Goal: Use online tool/utility: Utilize a website feature to perform a specific function

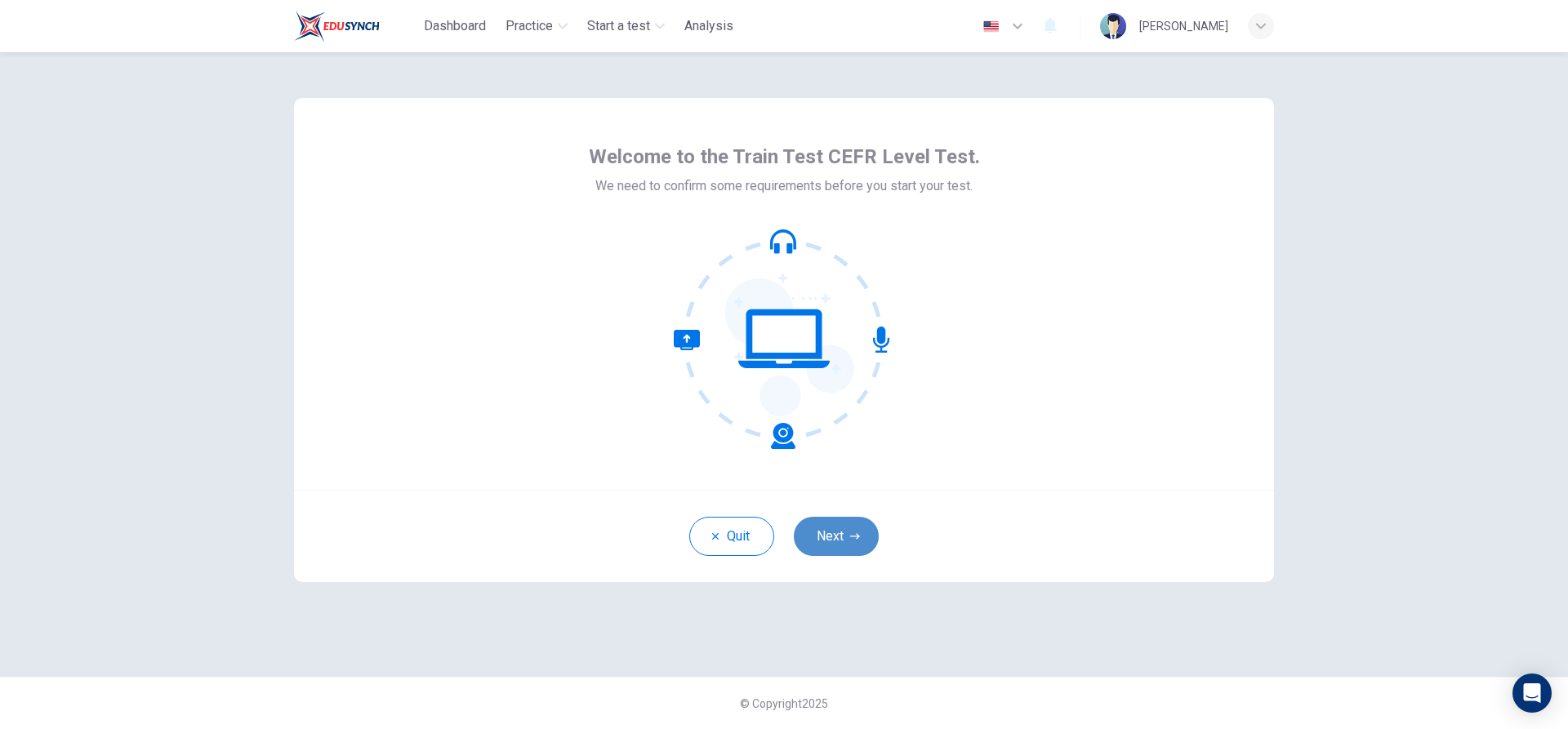
click at [849, 525] on button "Next" at bounding box center [836, 536] width 85 height 40
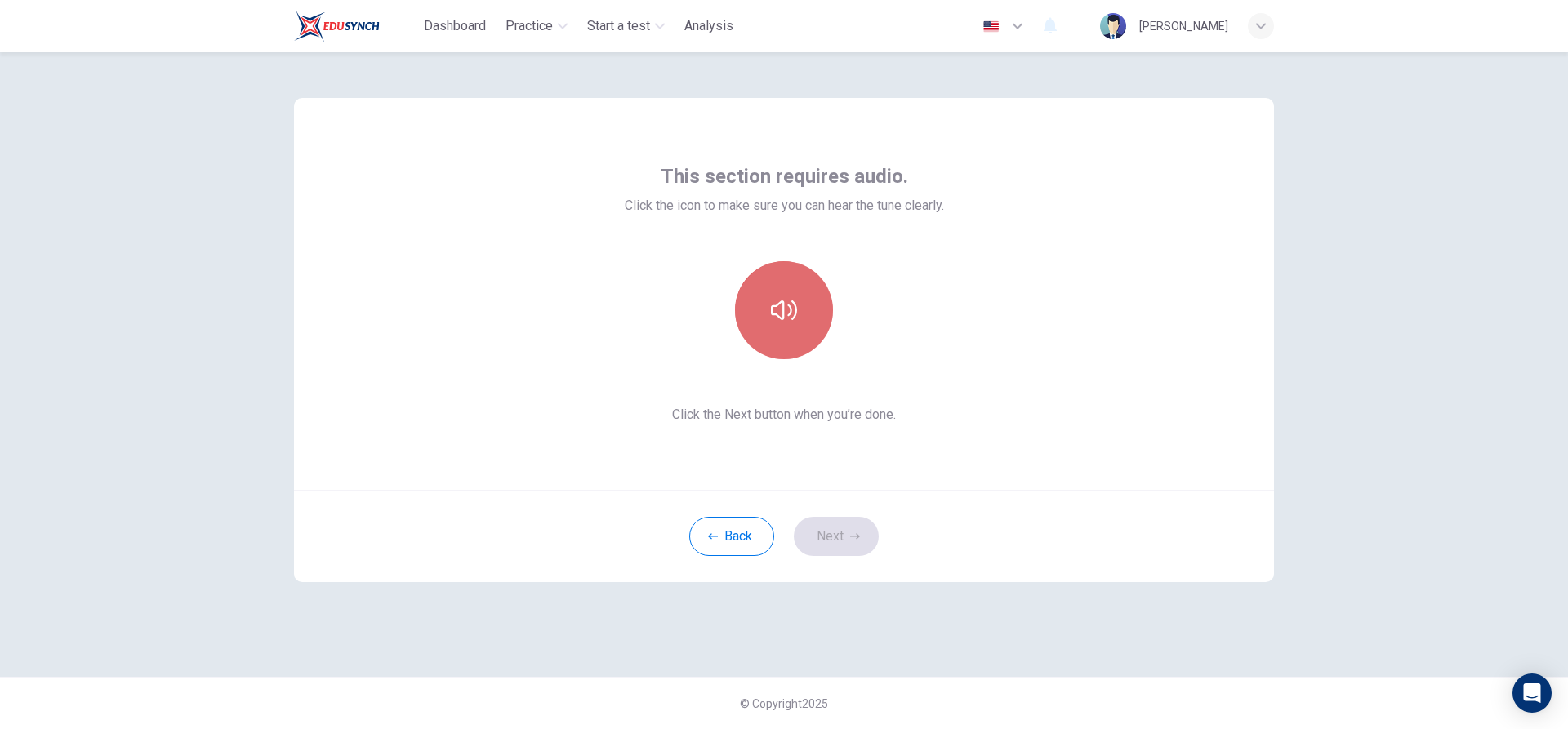
click at [792, 309] on icon "button" at bounding box center [784, 310] width 26 height 26
click at [842, 533] on button "Next" at bounding box center [836, 536] width 85 height 40
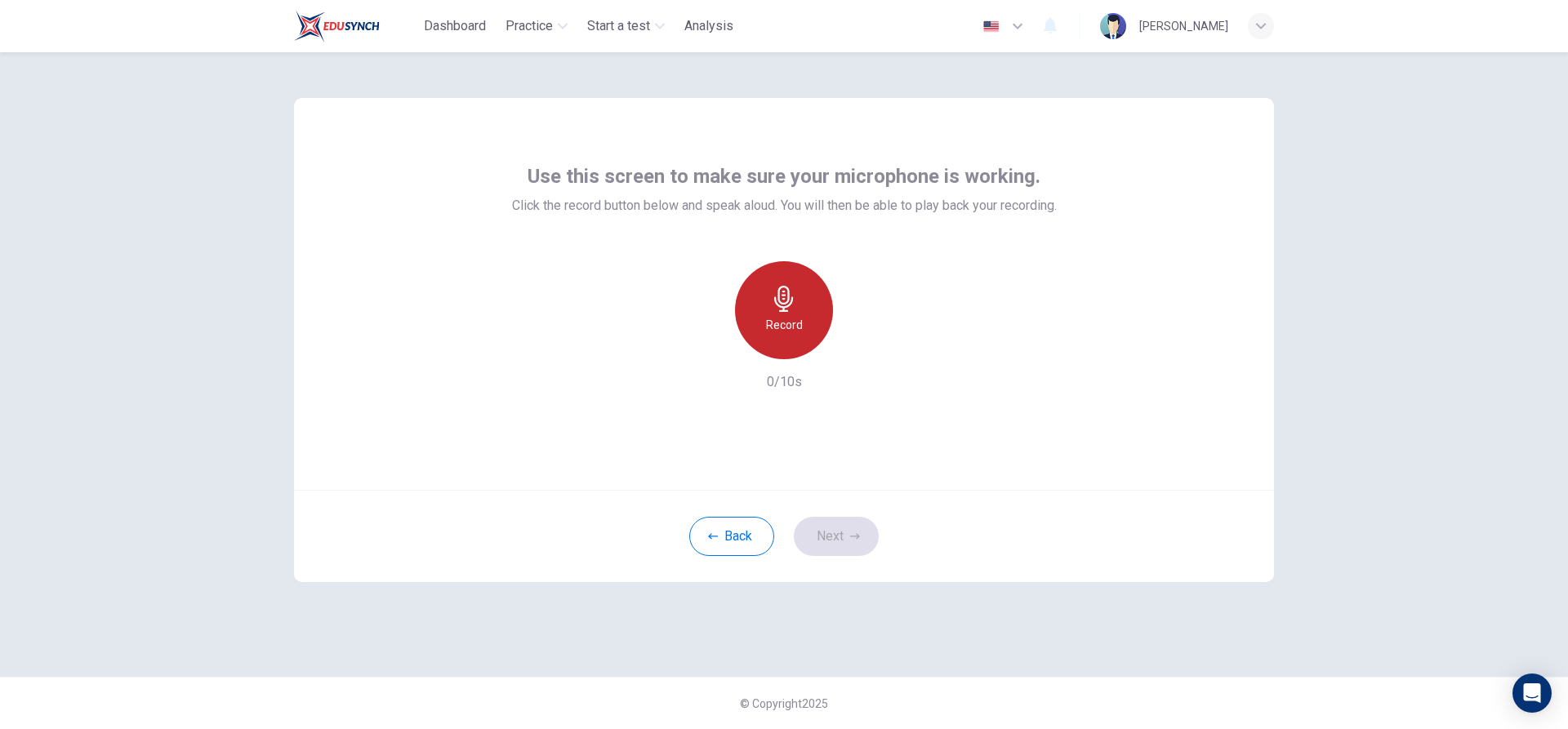
click at [791, 306] on icon "button" at bounding box center [784, 299] width 26 height 26
click at [801, 294] on div "Stop" at bounding box center [784, 310] width 98 height 98
click at [857, 349] on icon "button" at bounding box center [860, 346] width 7 height 10
drag, startPoint x: 860, startPoint y: 350, endPoint x: 842, endPoint y: 337, distance: 22.2
click at [860, 350] on icon "button" at bounding box center [859, 346] width 17 height 17
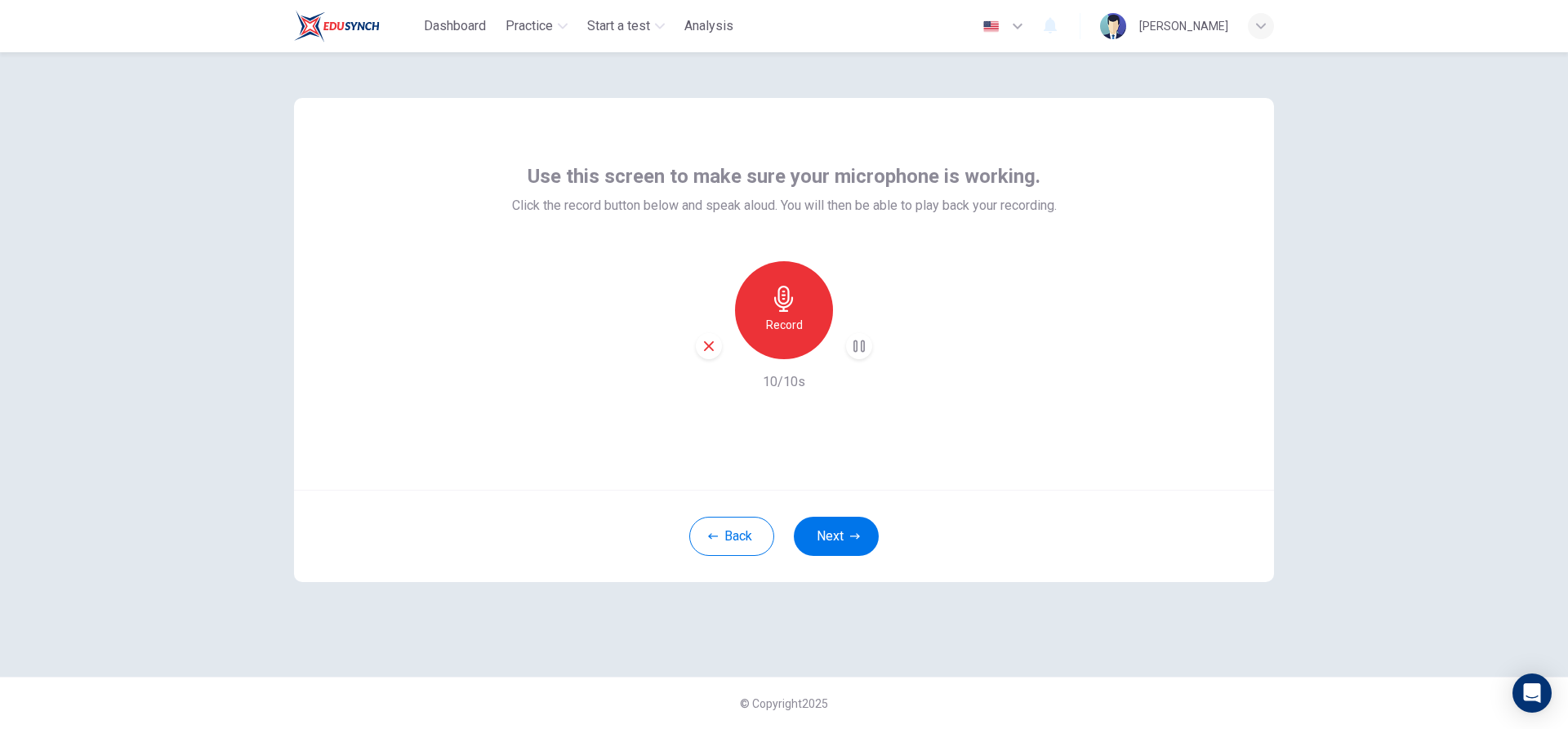
click at [808, 320] on div "Record" at bounding box center [784, 310] width 98 height 98
click at [808, 320] on div "Stop" at bounding box center [784, 310] width 98 height 98
click at [1498, 229] on div "Use this screen to make sure your microphone is working. Click the record butto…" at bounding box center [784, 390] width 1568 height 677
click at [1420, 619] on div "Use this screen to make sure your microphone is working. Click the record butto…" at bounding box center [784, 390] width 1568 height 677
click at [1462, 227] on div "Use this screen to make sure your microphone is working. Click the record butto…" at bounding box center [784, 390] width 1568 height 677
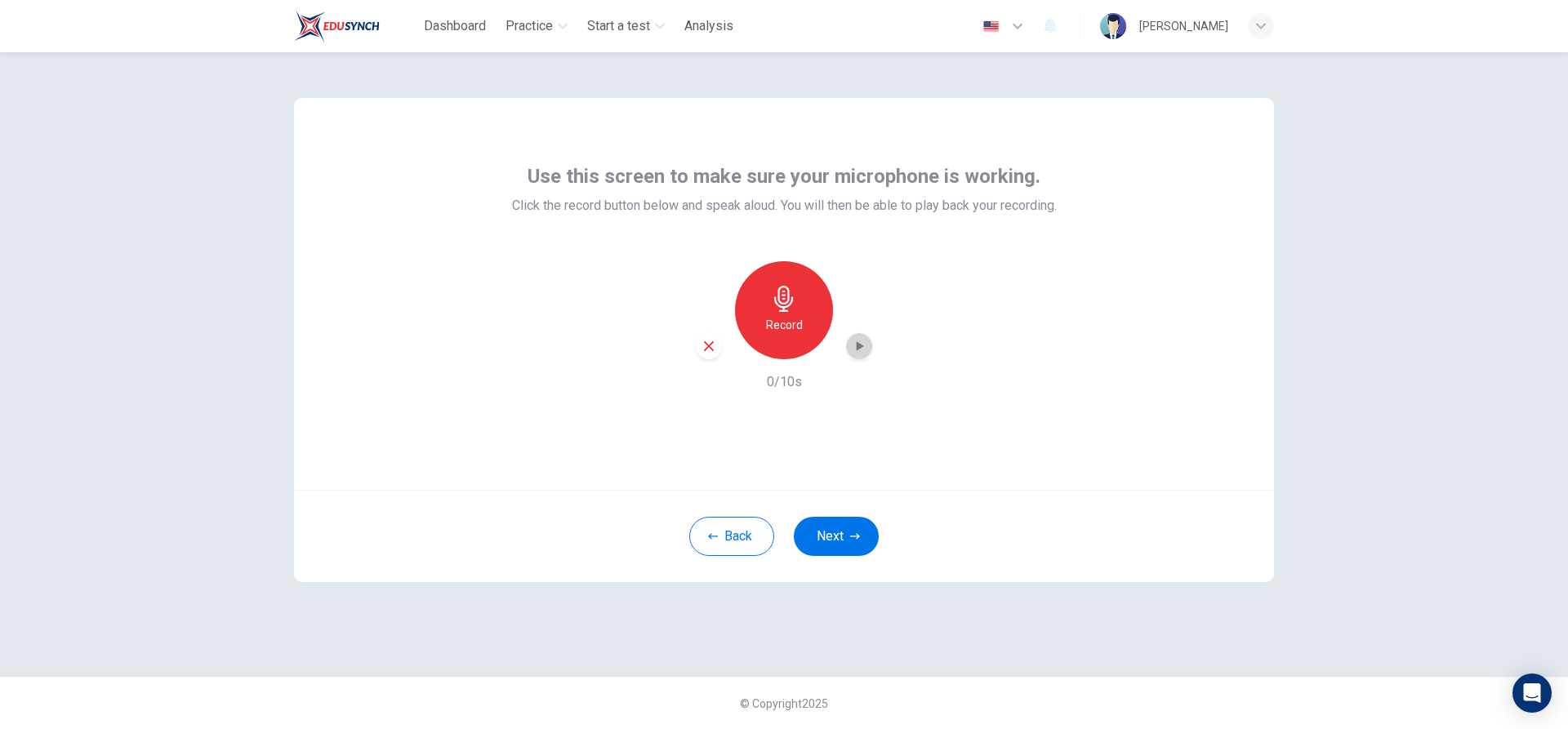
click at [870, 340] on div "button" at bounding box center [859, 346] width 26 height 26
click at [804, 302] on div "Record" at bounding box center [784, 310] width 98 height 98
click at [796, 312] on div "Stop" at bounding box center [784, 310] width 98 height 98
click at [848, 343] on div "button" at bounding box center [859, 346] width 26 height 26
click at [1424, 312] on div "Use this screen to make sure your microphone is working. Click the record butto…" at bounding box center [784, 390] width 1568 height 677
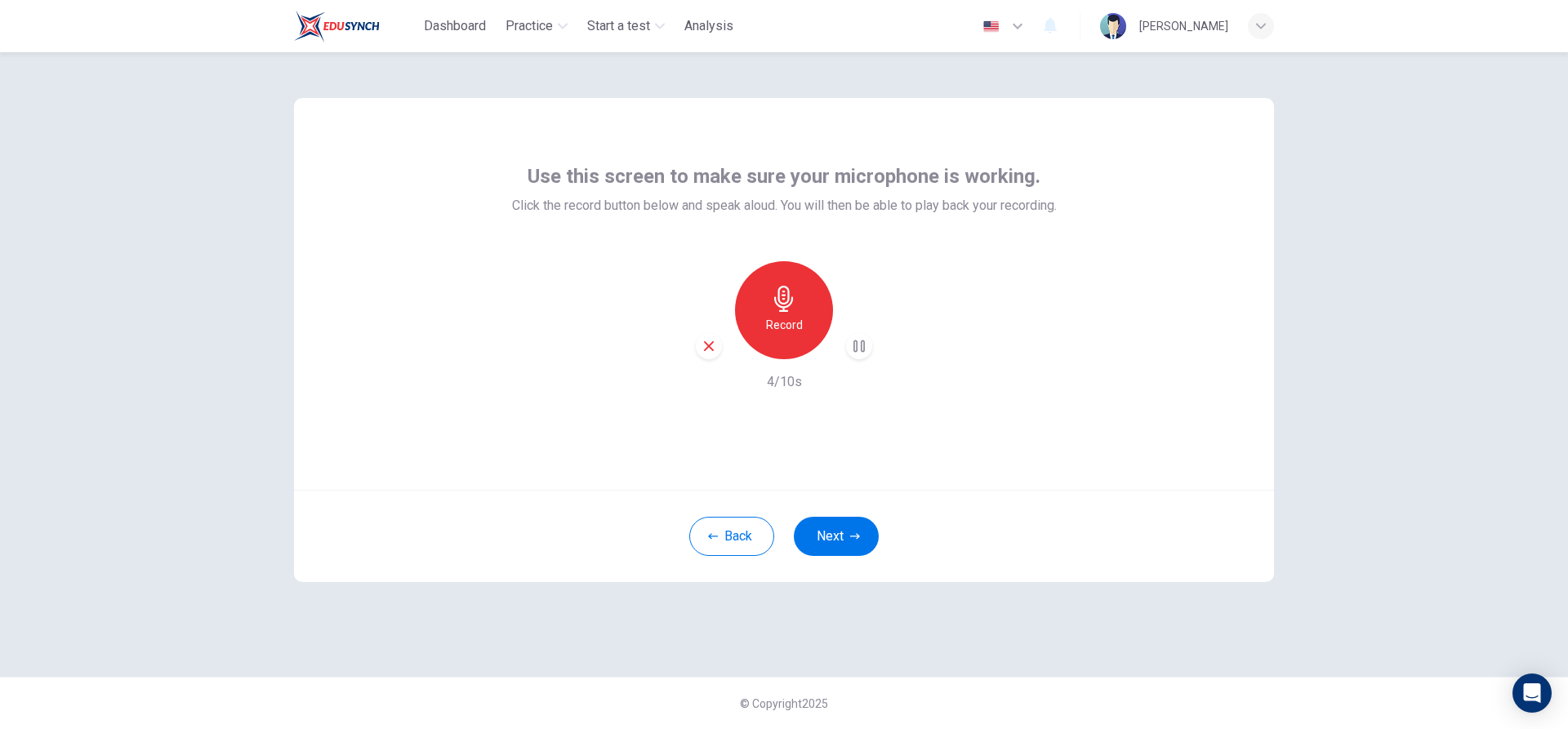
click at [784, 300] on icon "button" at bounding box center [783, 299] width 18 height 26
click at [797, 294] on div "Stop" at bounding box center [784, 310] width 98 height 98
click at [855, 346] on icon "button" at bounding box center [859, 346] width 17 height 17
click at [1130, 586] on div "Use this screen to make sure your microphone is working. Click the record butto…" at bounding box center [784, 364] width 1032 height 624
